Goal: Task Accomplishment & Management: Find specific page/section

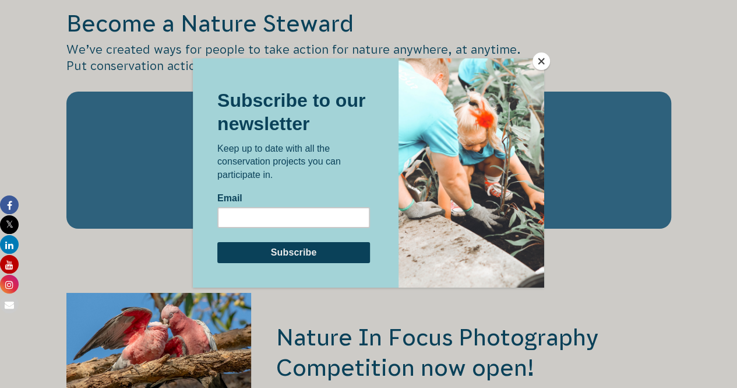
scroll to position [1999, 0]
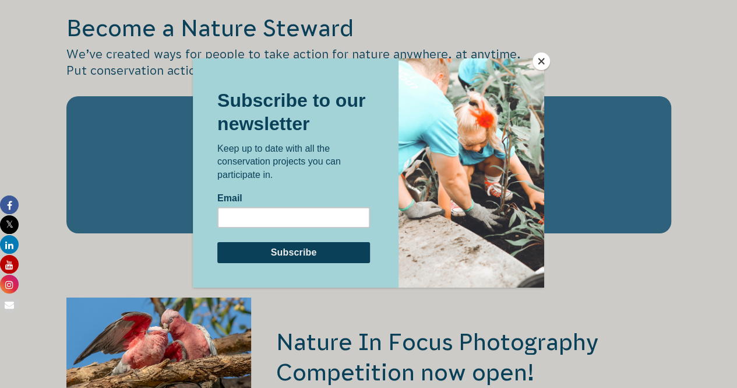
click at [539, 59] on button "Close" at bounding box center [541, 60] width 17 height 17
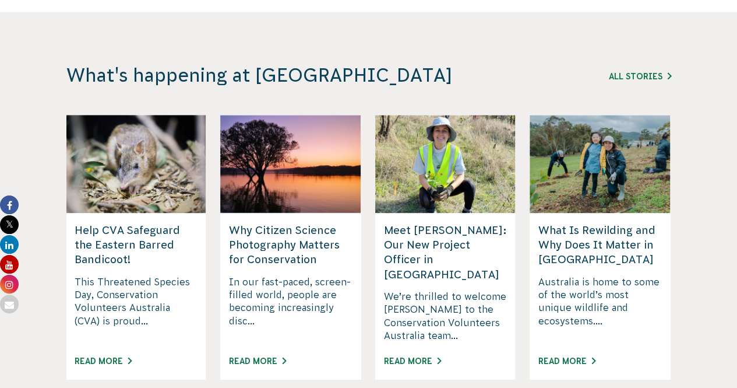
scroll to position [2967, 0]
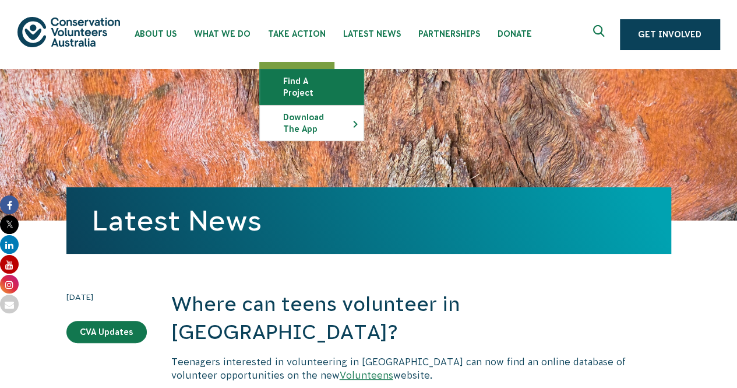
click at [312, 76] on link "Find a project" at bounding box center [312, 86] width 104 height 35
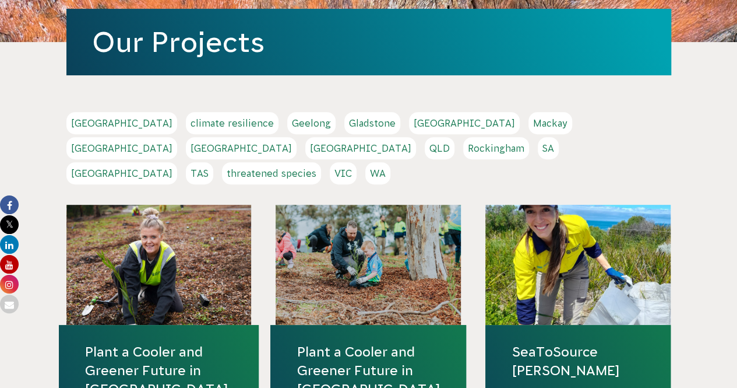
scroll to position [178, 0]
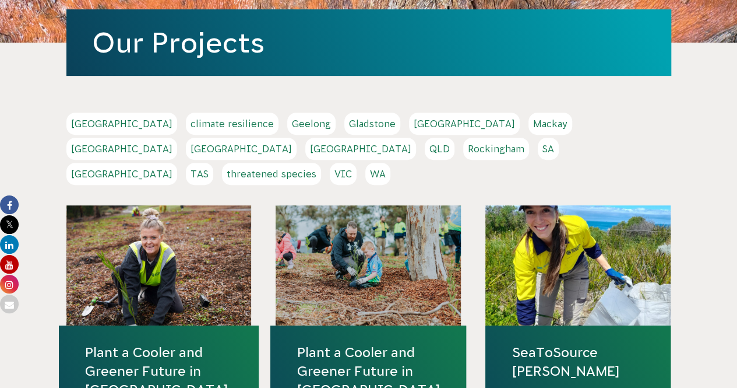
click at [357, 163] on link "VIC" at bounding box center [343, 174] width 27 height 22
